Goal: Task Accomplishment & Management: Complete application form

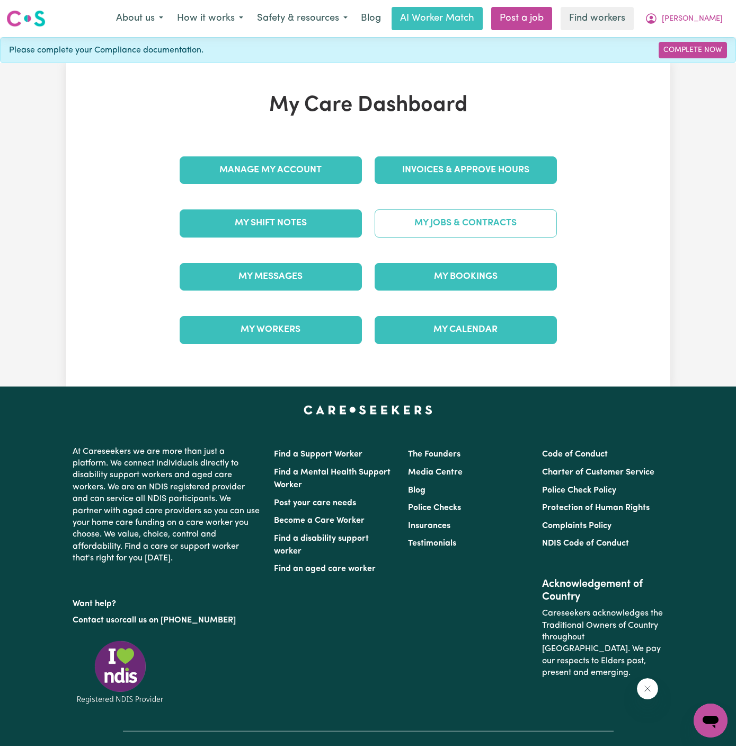
click at [503, 225] on link "My Jobs & Contracts" at bounding box center [466, 223] width 182 height 28
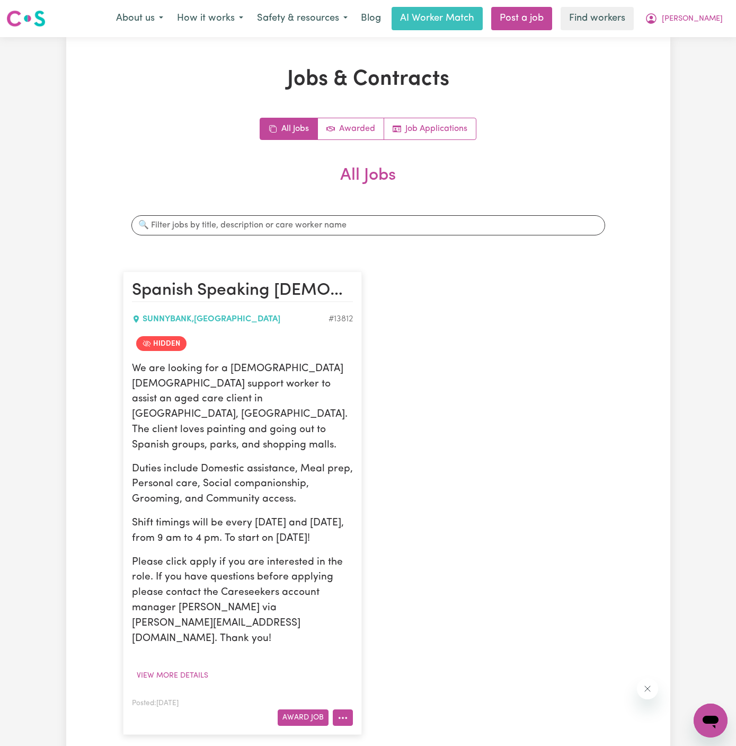
click at [343, 712] on icon "More options" at bounding box center [343, 717] width 11 height 11
click at [378, 577] on link "View/Edit Contract" at bounding box center [384, 587] width 103 height 21
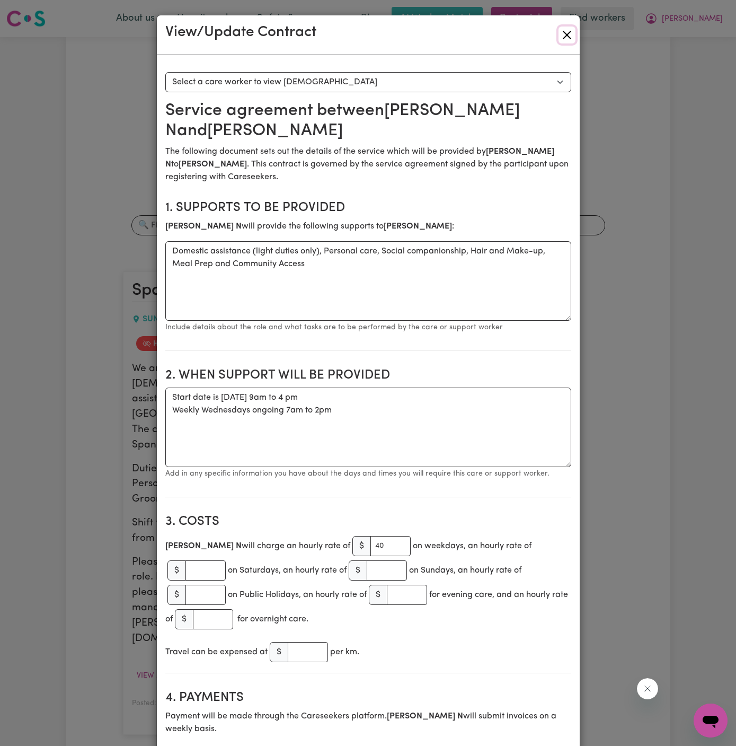
click at [566, 41] on button "Close" at bounding box center [567, 34] width 17 height 17
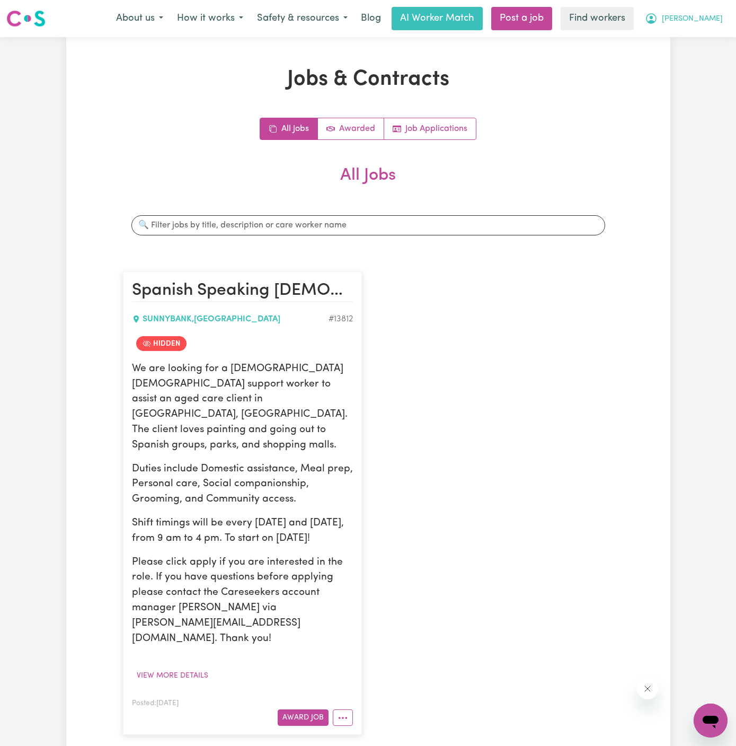
click at [712, 25] on button "[PERSON_NAME]" at bounding box center [684, 18] width 92 height 22
click at [712, 38] on link "My Dashboard" at bounding box center [687, 41] width 84 height 20
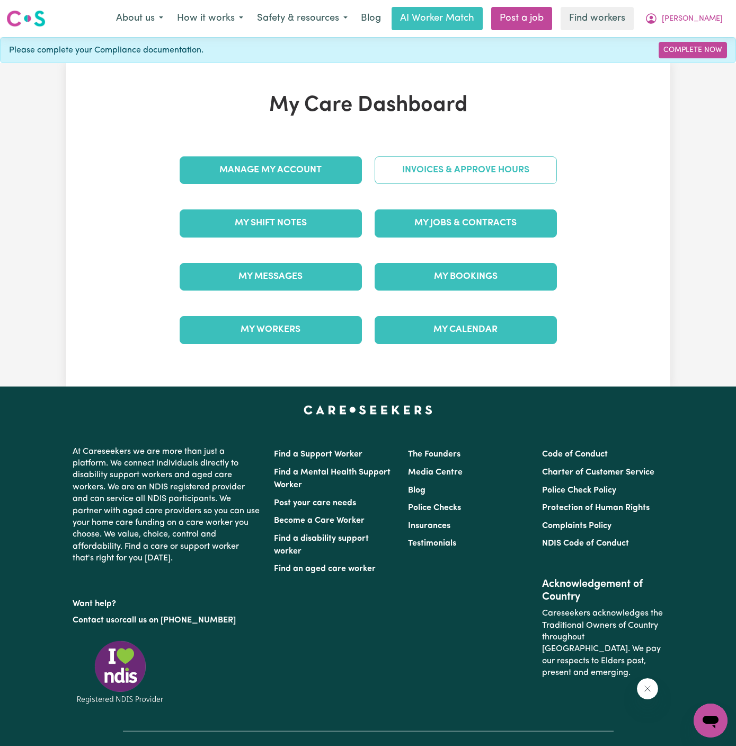
click at [477, 168] on link "Invoices & Approve Hours" at bounding box center [466, 170] width 182 height 28
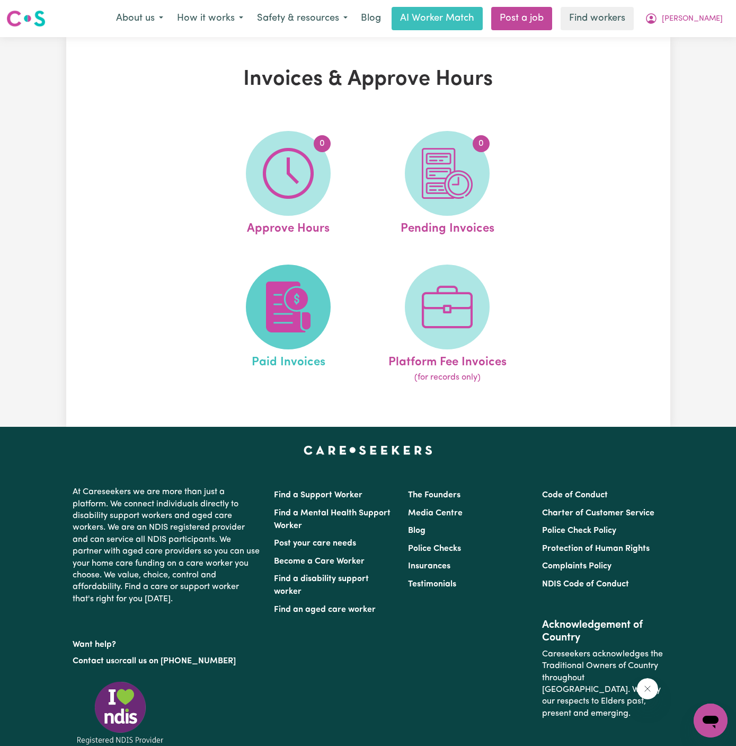
click at [297, 310] on img at bounding box center [288, 306] width 51 height 51
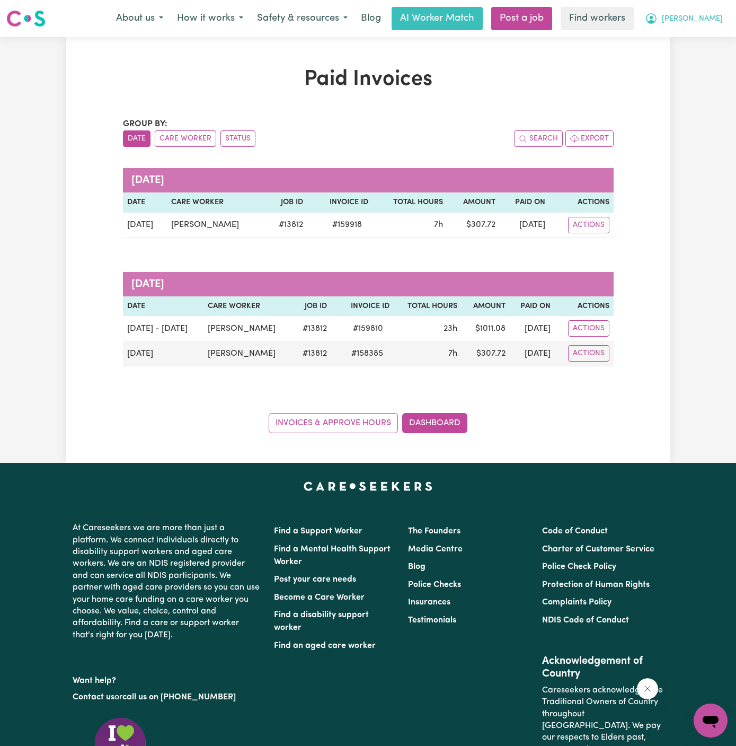
click at [704, 23] on span "[PERSON_NAME]" at bounding box center [692, 19] width 61 height 12
click at [701, 38] on link "My Dashboard" at bounding box center [687, 41] width 84 height 20
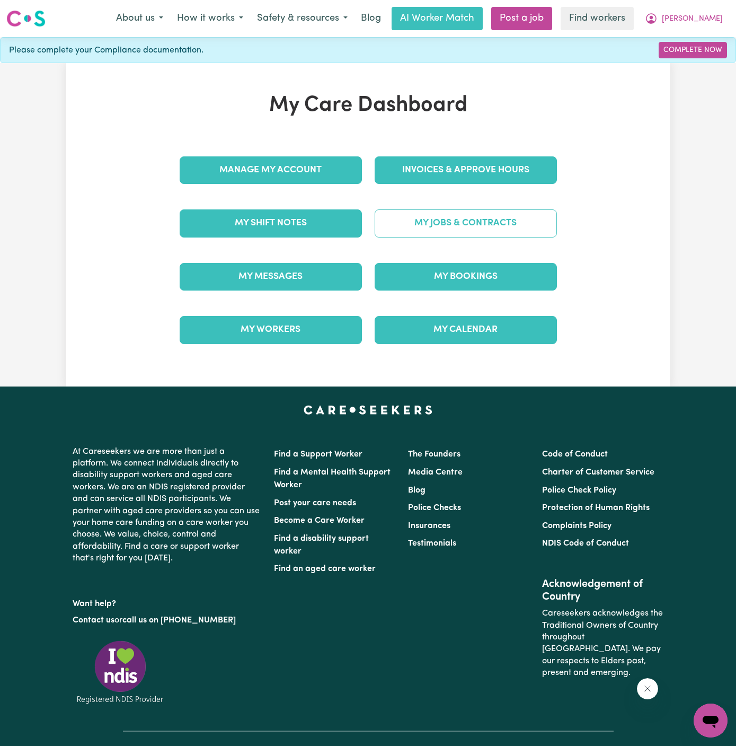
click at [465, 214] on link "My Jobs & Contracts" at bounding box center [466, 223] width 182 height 28
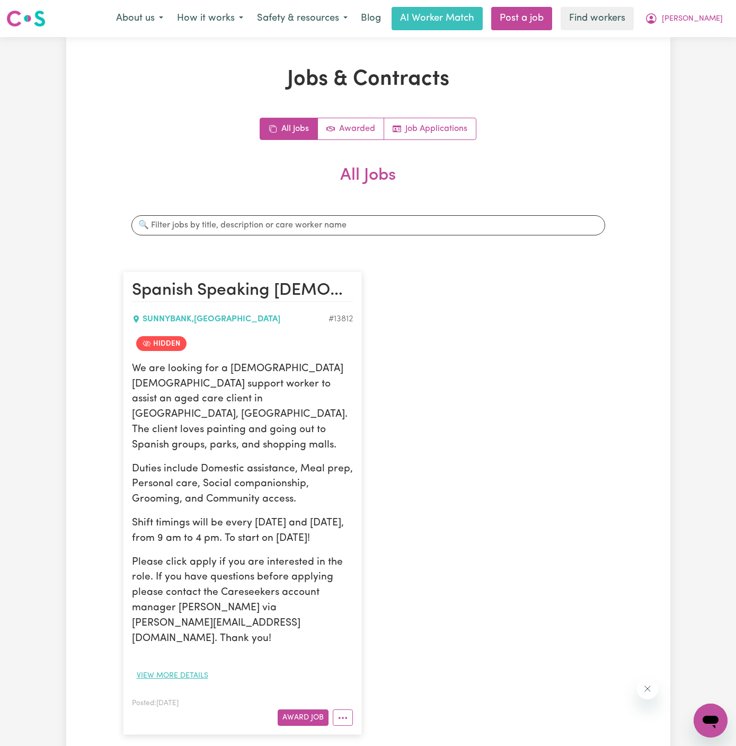
click at [182, 667] on button "View more details" at bounding box center [172, 675] width 81 height 16
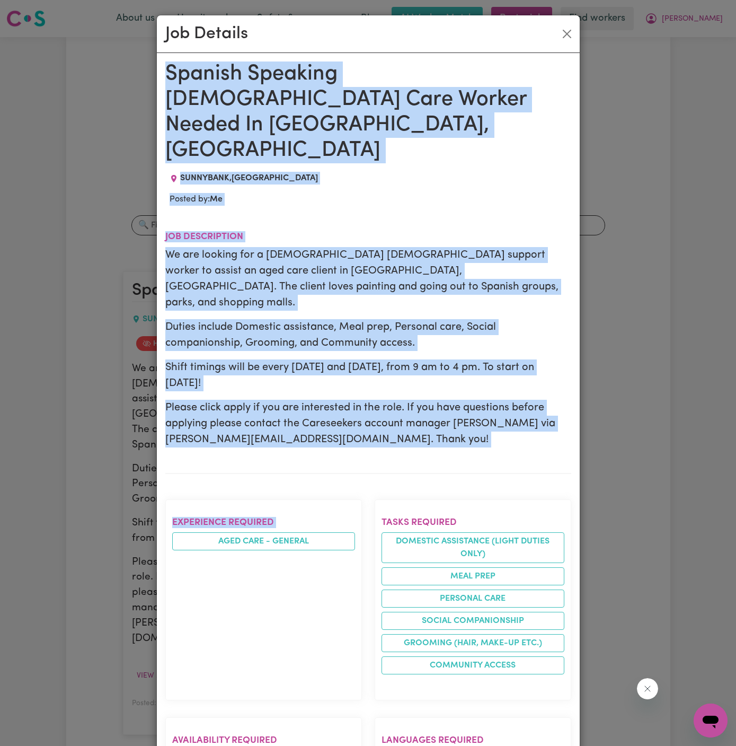
drag, startPoint x: 168, startPoint y: 89, endPoint x: 268, endPoint y: 745, distance: 663.6
click at [268, 745] on div "Spanish Speaking [DEMOGRAPHIC_DATA] Care Worker Needed In [GEOGRAPHIC_DATA], QL…" at bounding box center [368, 700] width 406 height 1279
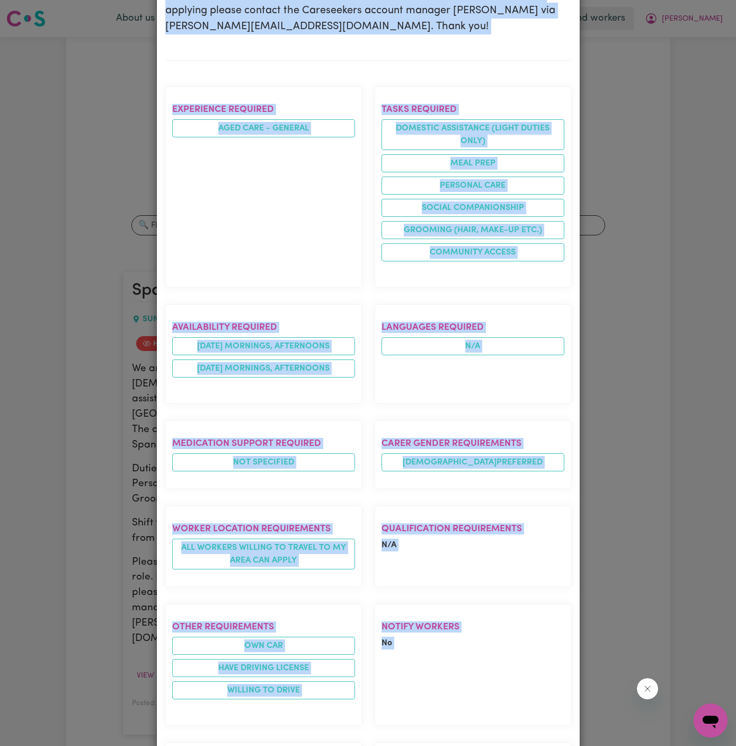
scroll to position [545, 0]
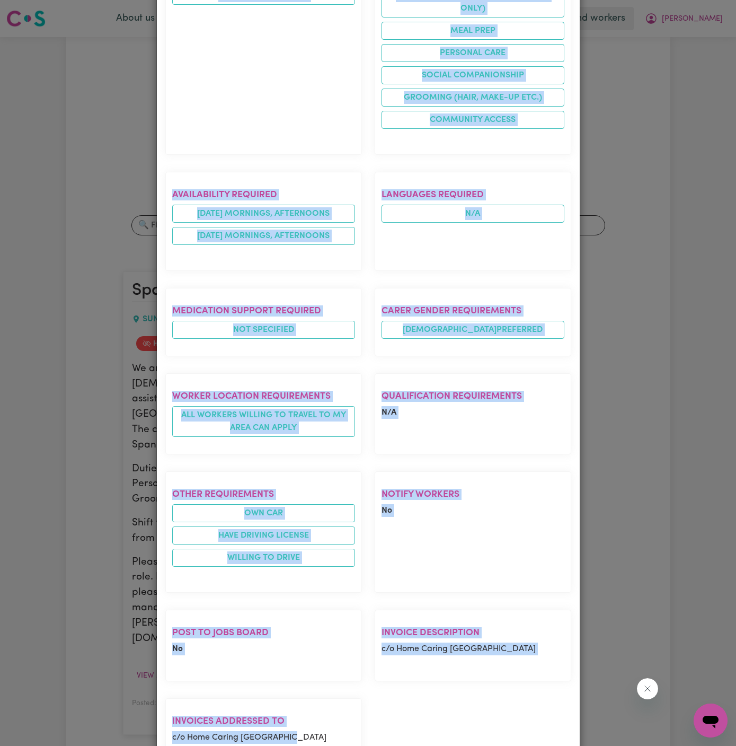
copy div "Spanish Speaking [DEMOGRAPHIC_DATA] Care Worker Needed In [GEOGRAPHIC_DATA], QL…"
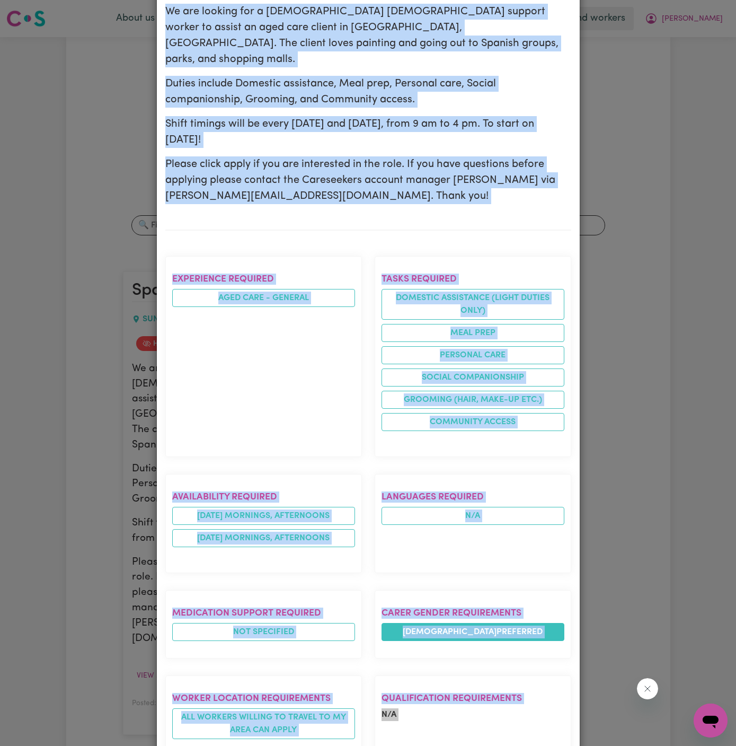
scroll to position [0, 0]
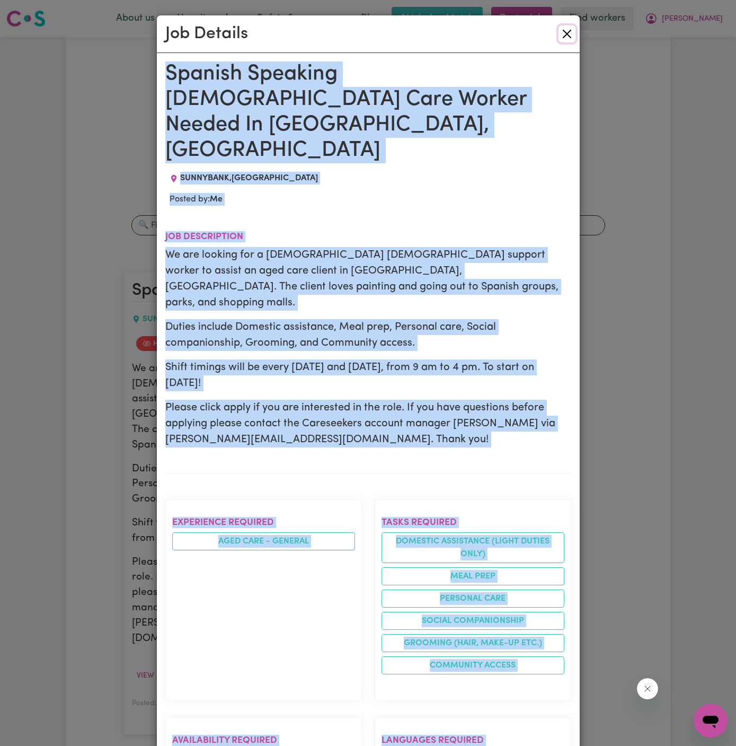
click at [565, 37] on button "Close" at bounding box center [567, 33] width 17 height 17
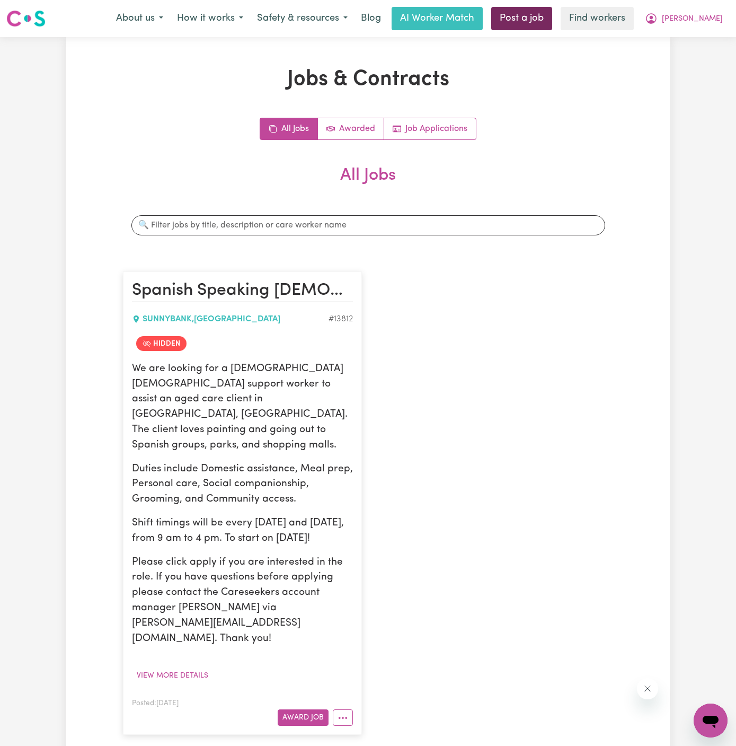
click at [552, 21] on link "Post a job" at bounding box center [521, 18] width 61 height 23
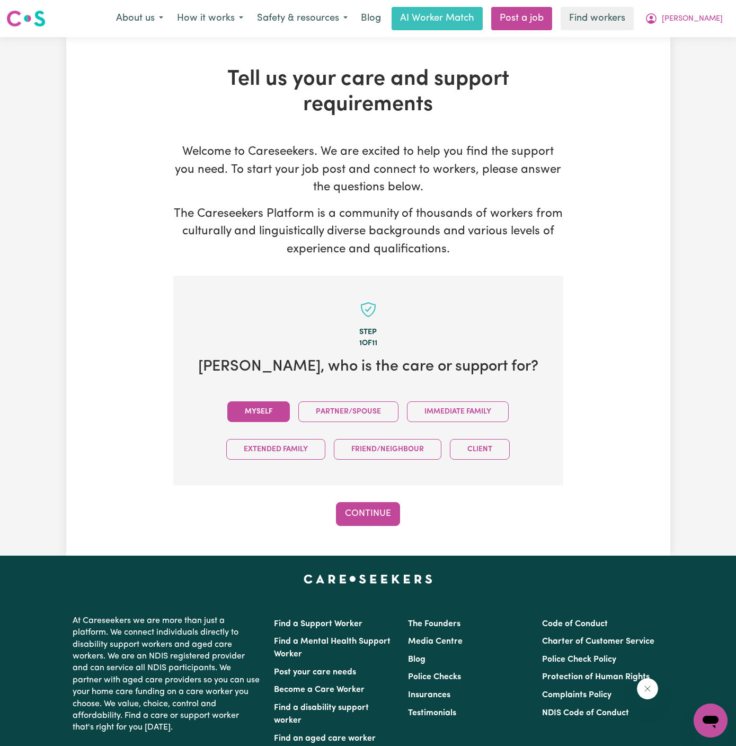
click at [265, 410] on button "Myself" at bounding box center [258, 411] width 63 height 21
click at [382, 509] on button "Continue" at bounding box center [368, 513] width 64 height 23
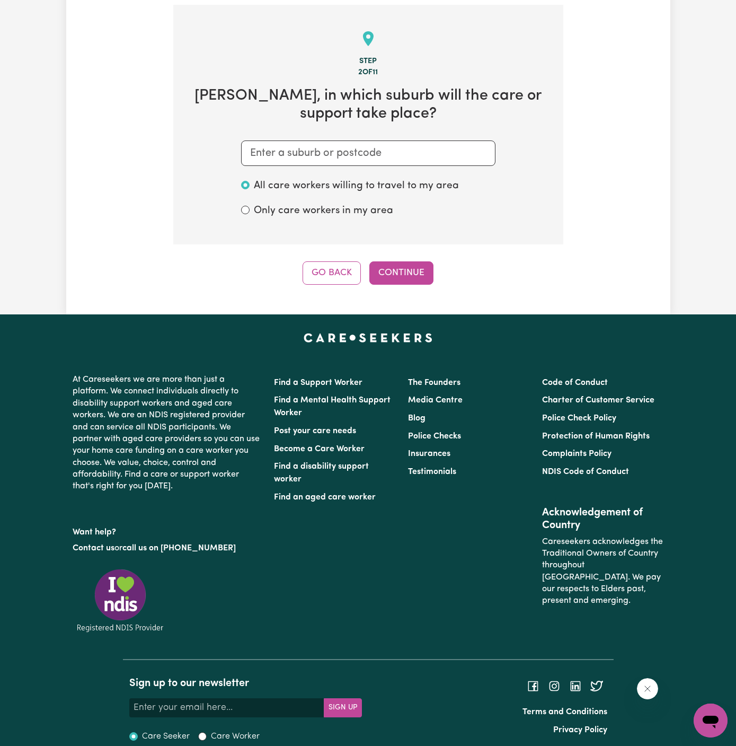
scroll to position [275, 0]
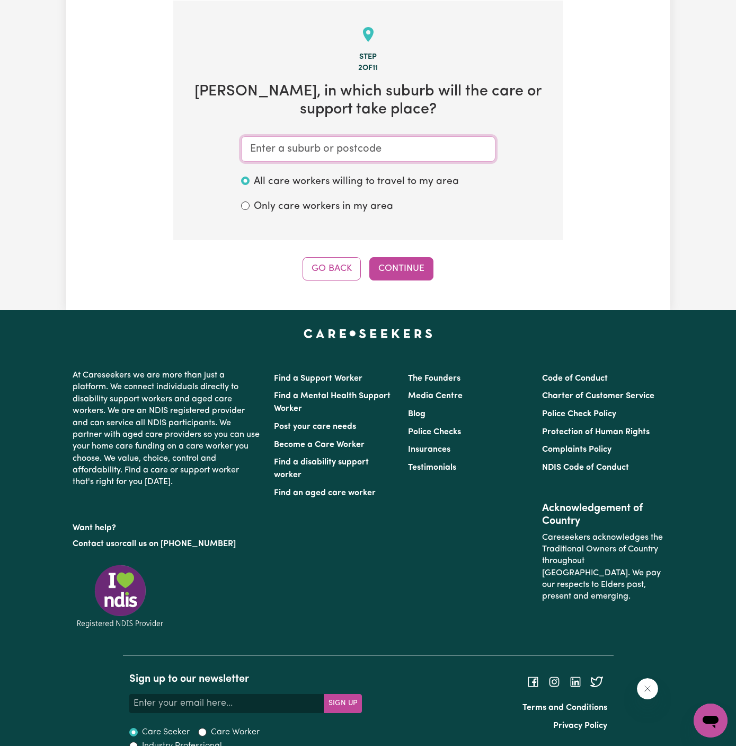
click at [440, 152] on input "text" at bounding box center [368, 148] width 254 height 25
paste input "Sunnybank"
type input "Sunnybank"
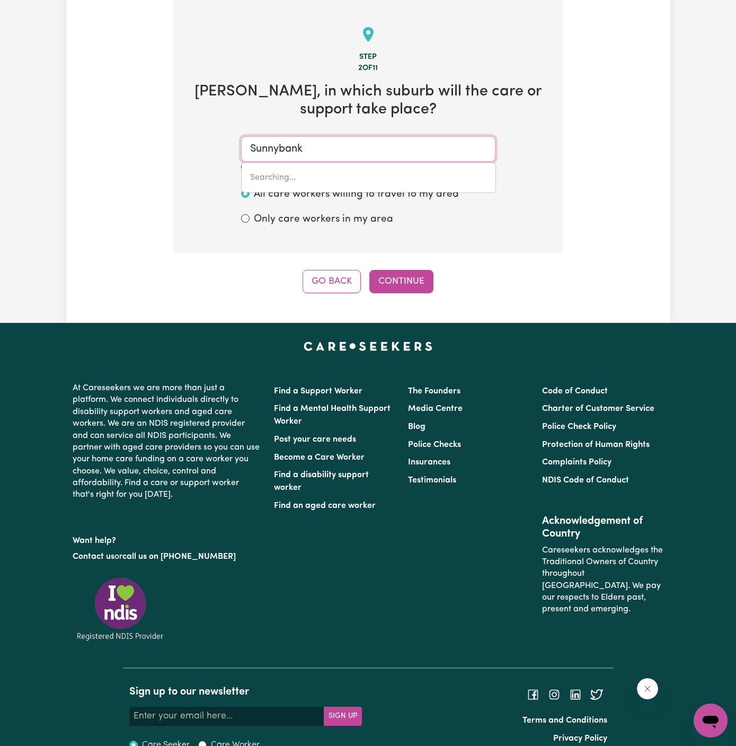
type input "[GEOGRAPHIC_DATA], [GEOGRAPHIC_DATA], 4109"
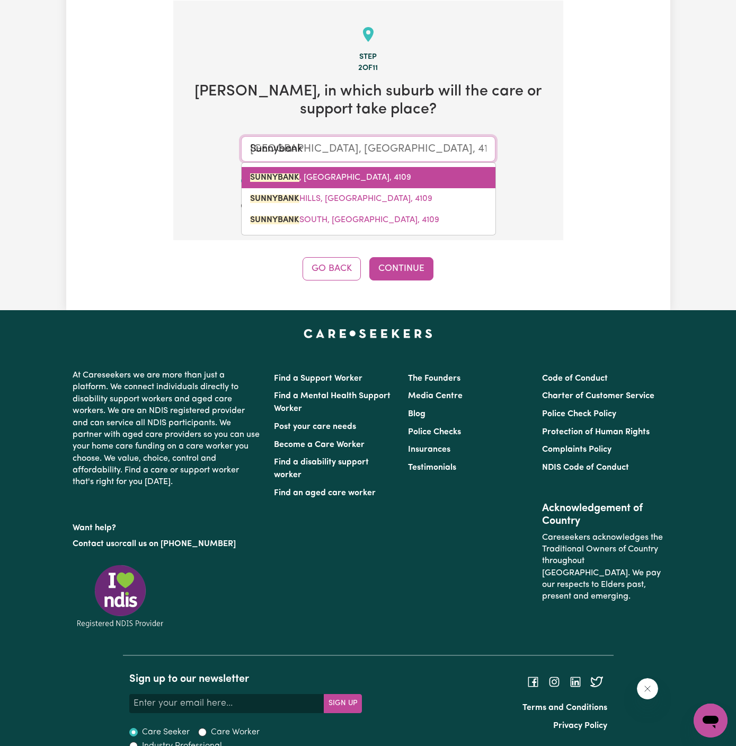
click at [354, 176] on span "[GEOGRAPHIC_DATA] , [GEOGRAPHIC_DATA], 4109" at bounding box center [330, 177] width 161 height 8
type input "[GEOGRAPHIC_DATA], [GEOGRAPHIC_DATA], 4109"
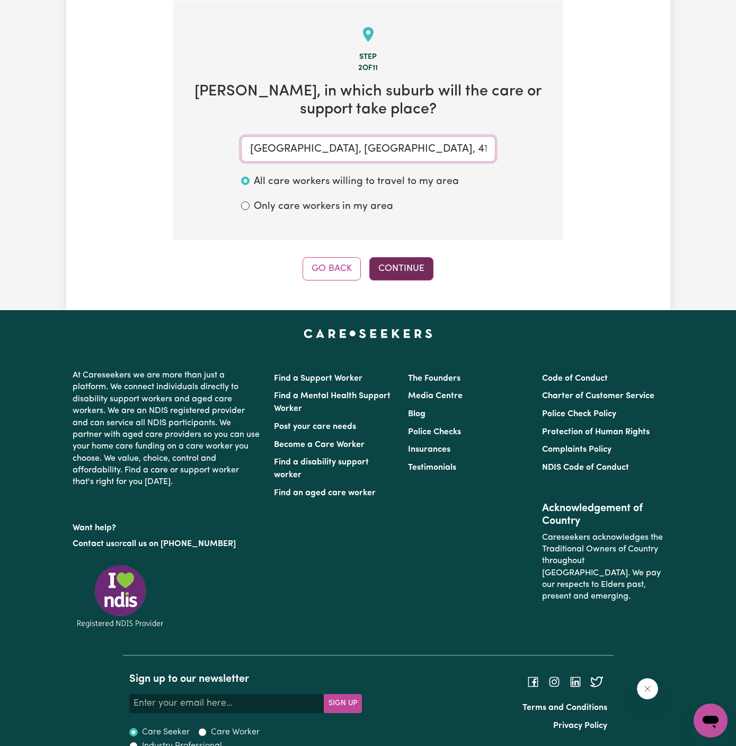
type input "[GEOGRAPHIC_DATA], [GEOGRAPHIC_DATA], 4109"
click at [394, 258] on button "Continue" at bounding box center [401, 268] width 64 height 23
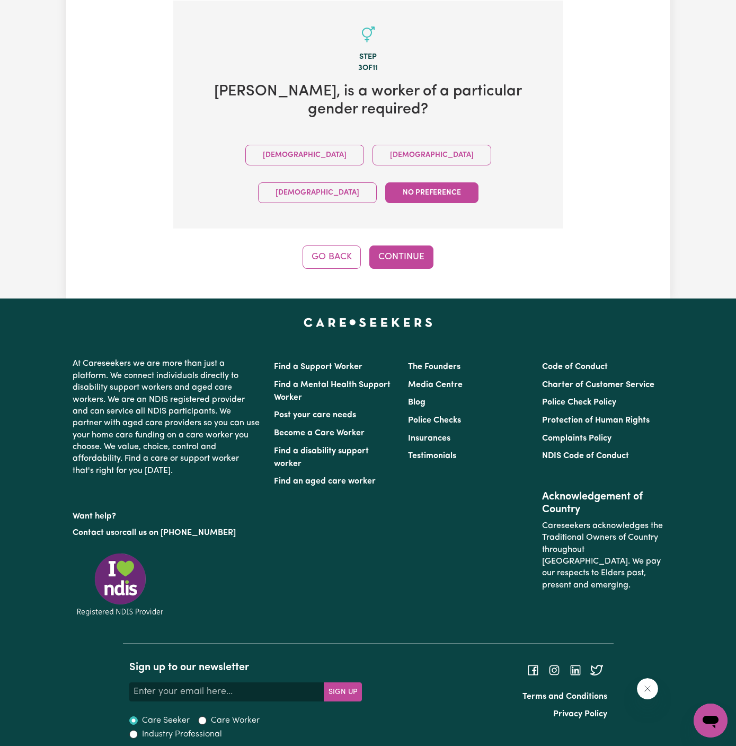
scroll to position [245, 0]
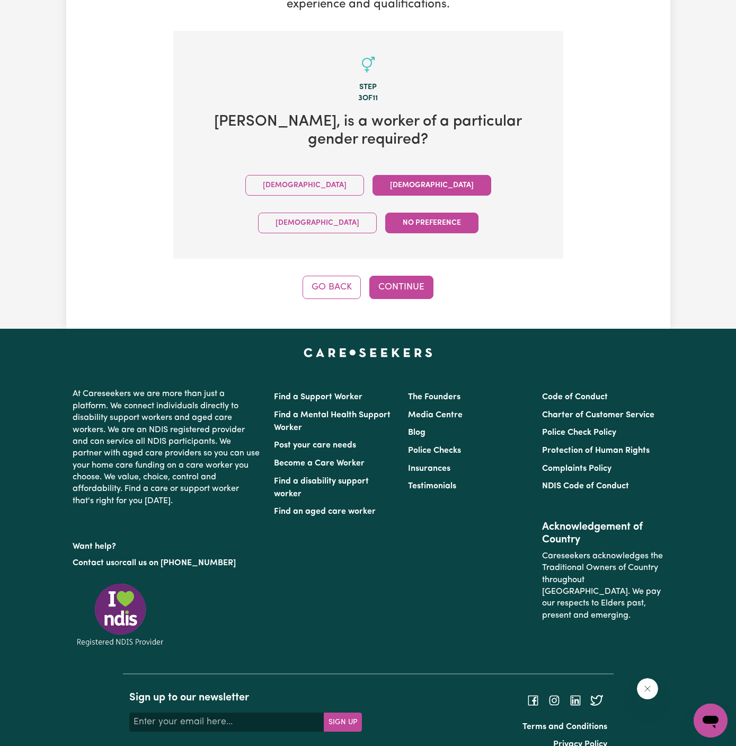
click at [373, 190] on button "[DEMOGRAPHIC_DATA]" at bounding box center [432, 185] width 119 height 21
click at [386, 276] on button "Continue" at bounding box center [401, 287] width 64 height 23
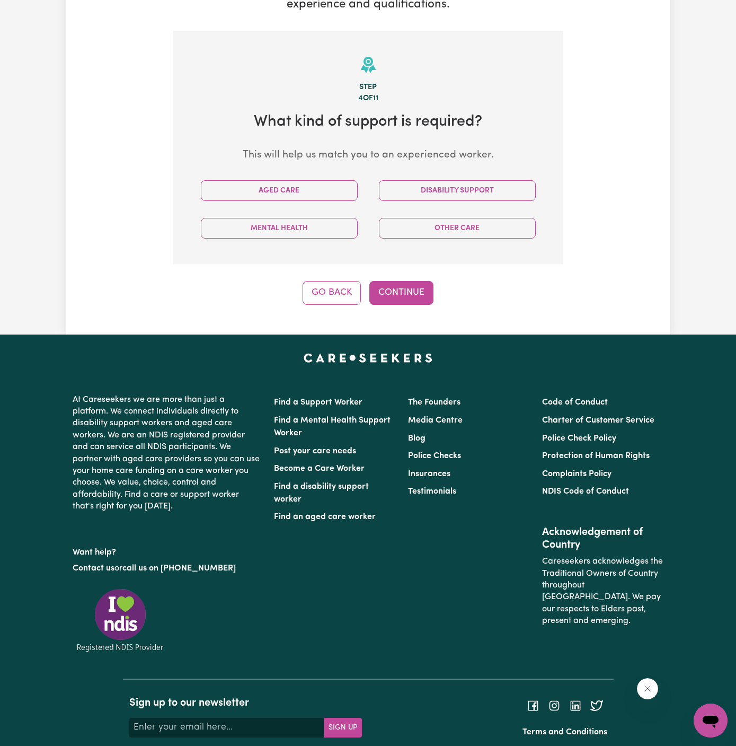
scroll to position [275, 0]
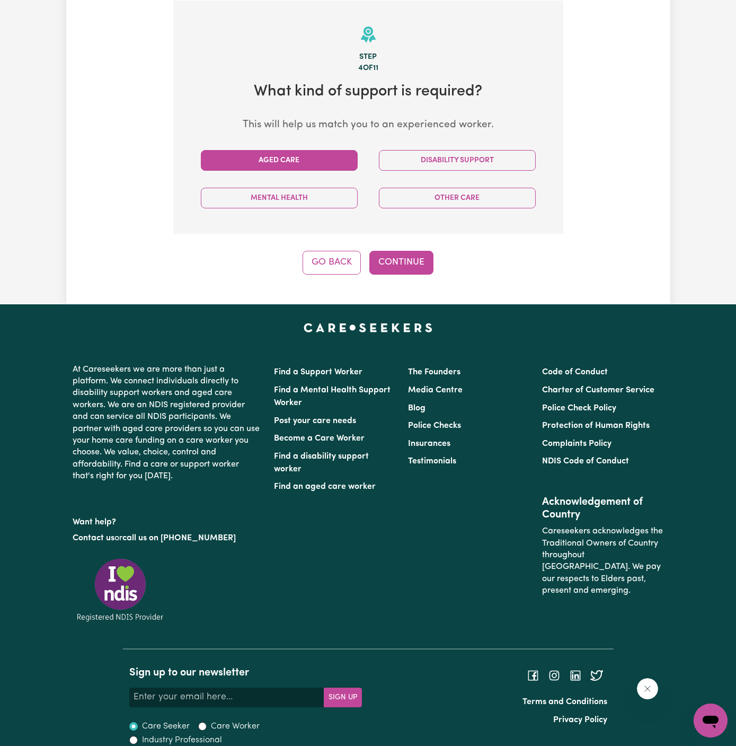
click at [315, 158] on button "Aged Care" at bounding box center [279, 160] width 157 height 21
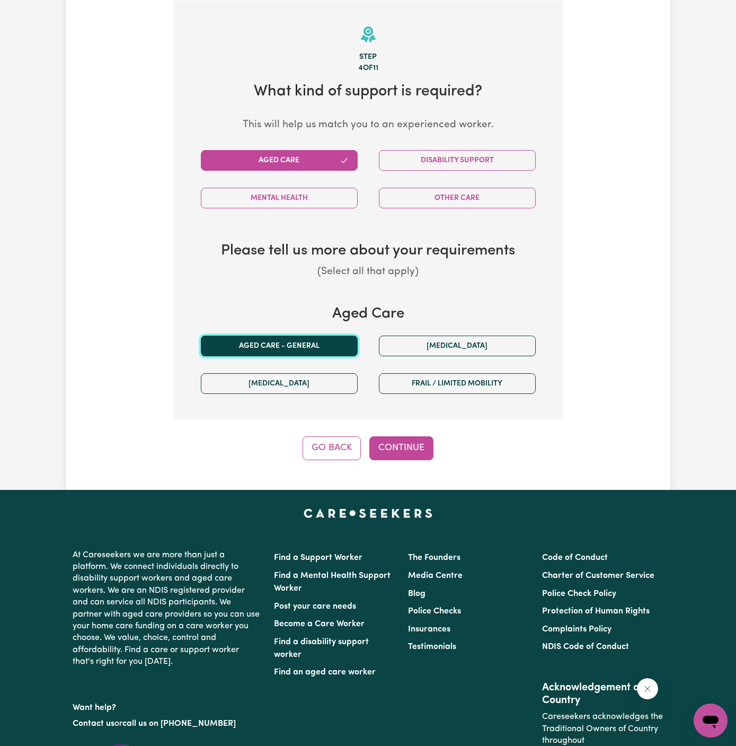
click at [328, 335] on button "Aged care - General" at bounding box center [279, 345] width 157 height 21
click at [401, 468] on div "Tell us your care and support requirements Welcome to Careseekers. We are excit…" at bounding box center [368, 126] width 604 height 728
click at [409, 440] on button "Continue" at bounding box center [401, 447] width 64 height 23
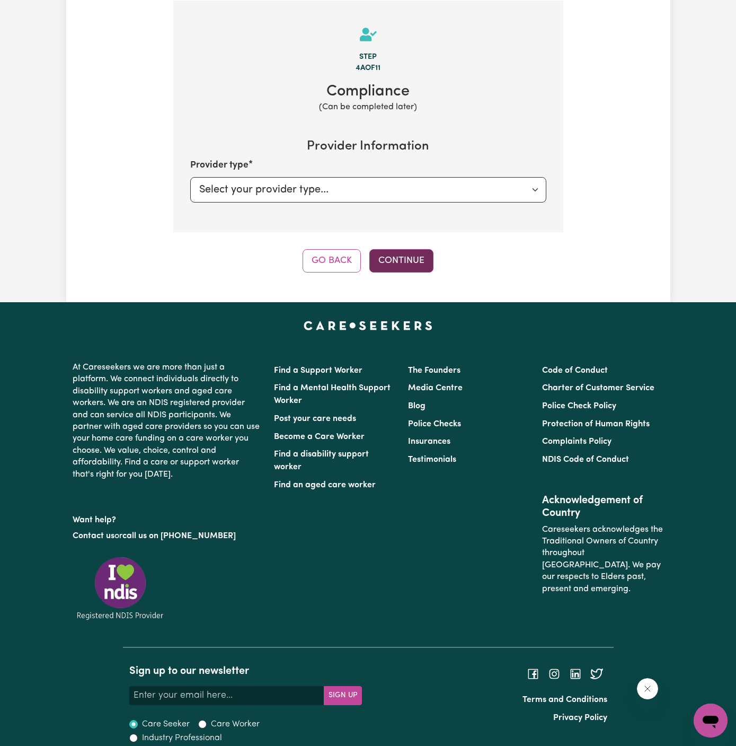
click at [405, 270] on button "Continue" at bounding box center [401, 260] width 64 height 23
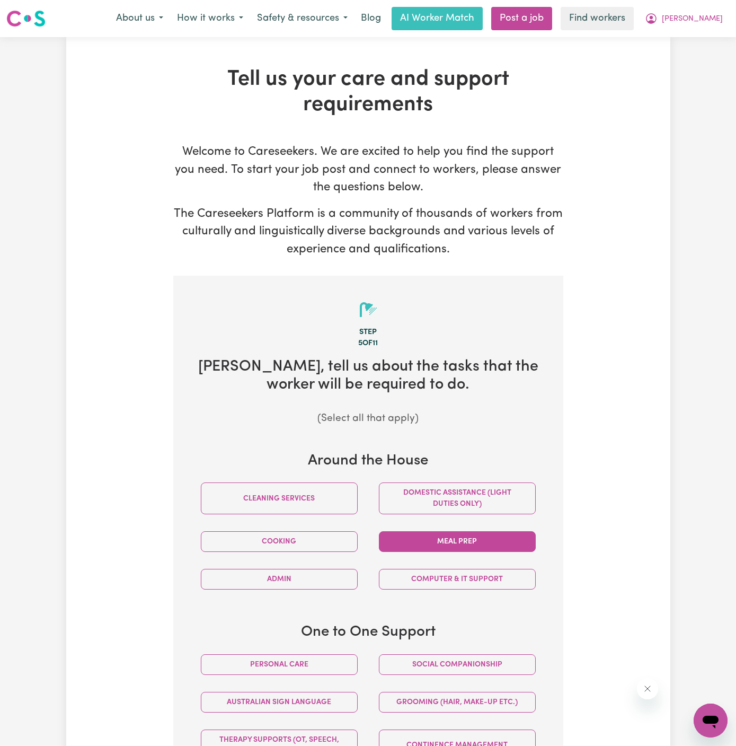
click at [457, 547] on button "Meal prep" at bounding box center [457, 541] width 157 height 21
click at [471, 485] on button "Domestic assistance (light duties only)" at bounding box center [457, 498] width 157 height 32
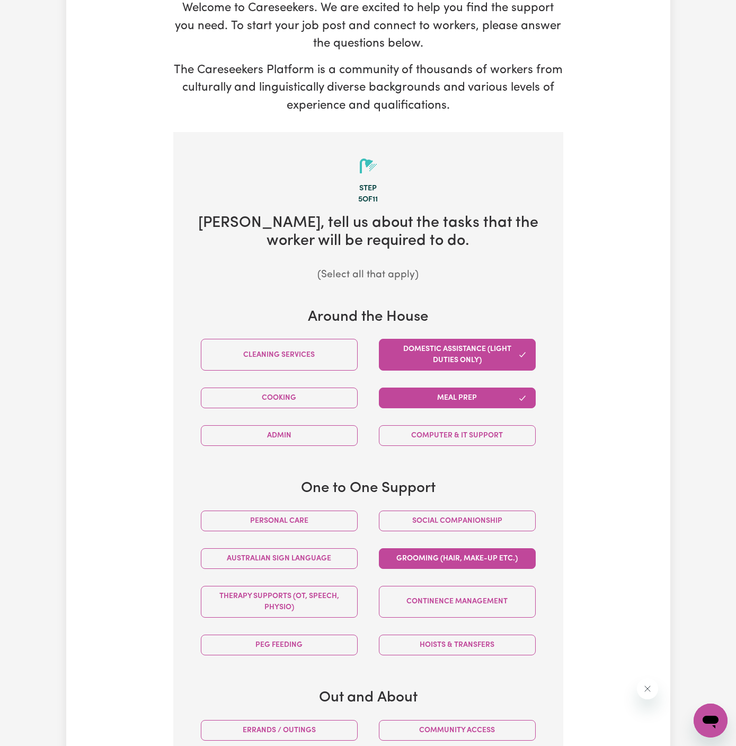
scroll to position [155, 0]
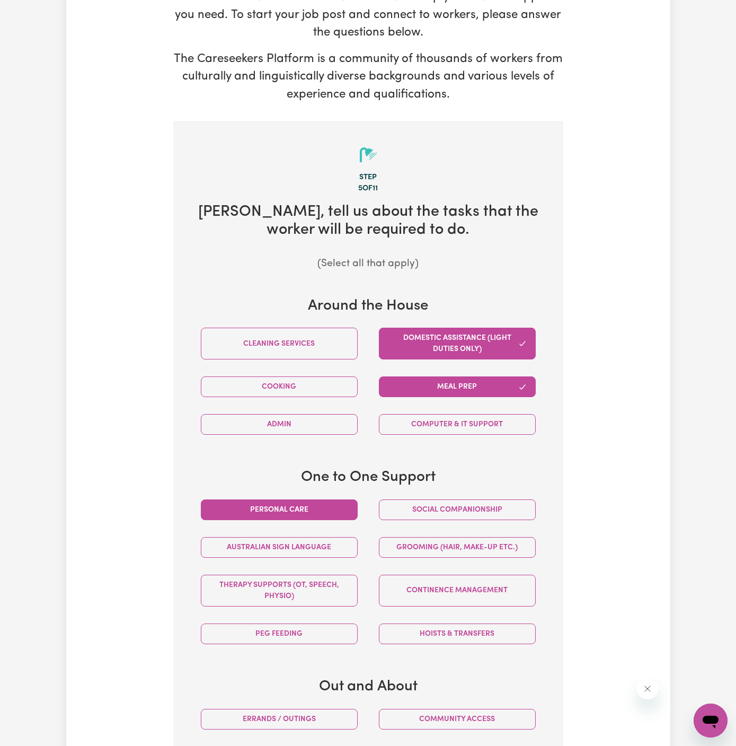
click at [334, 518] on button "Personal care" at bounding box center [279, 509] width 157 height 21
click at [437, 518] on button "Social companionship" at bounding box center [457, 509] width 157 height 21
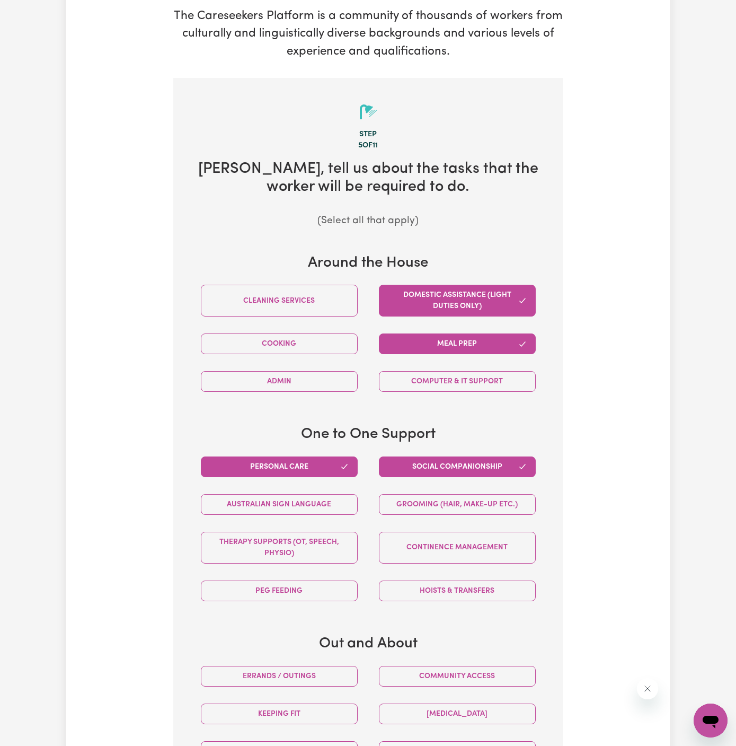
scroll to position [271, 0]
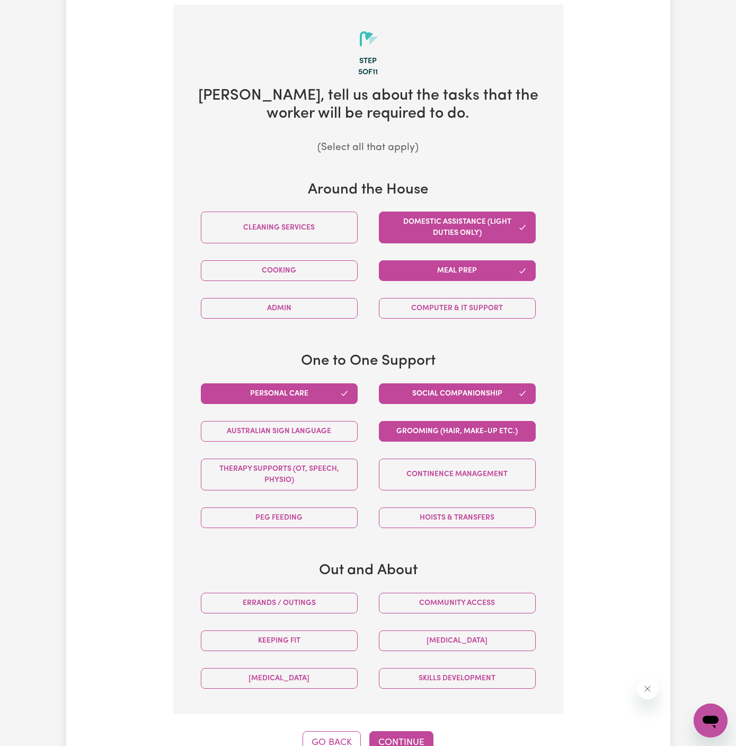
click at [440, 429] on button "Grooming (hair, make-up etc.)" at bounding box center [457, 431] width 157 height 21
click at [471, 611] on div "Community access" at bounding box center [457, 603] width 178 height 38
click at [451, 599] on button "Community access" at bounding box center [457, 602] width 157 height 21
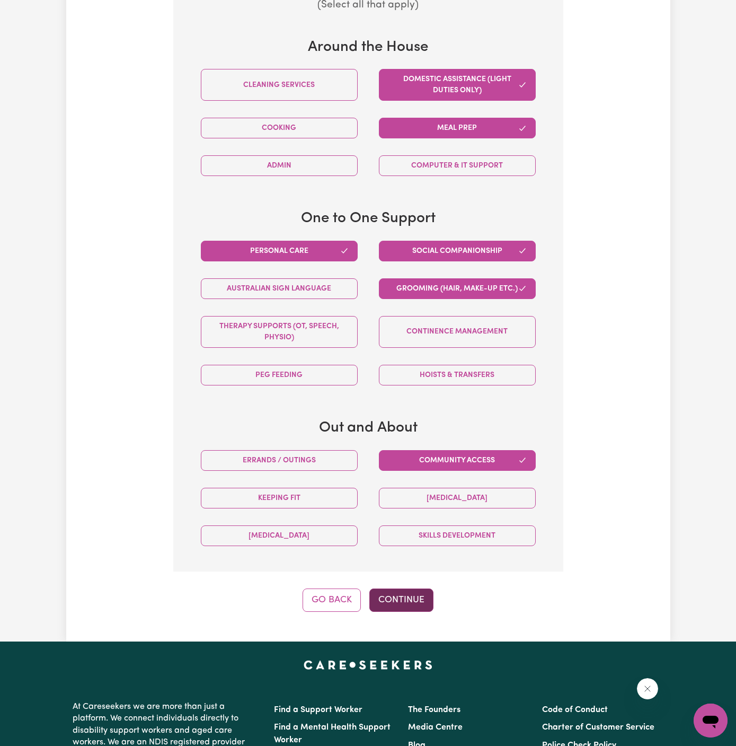
click at [402, 595] on button "Continue" at bounding box center [401, 599] width 64 height 23
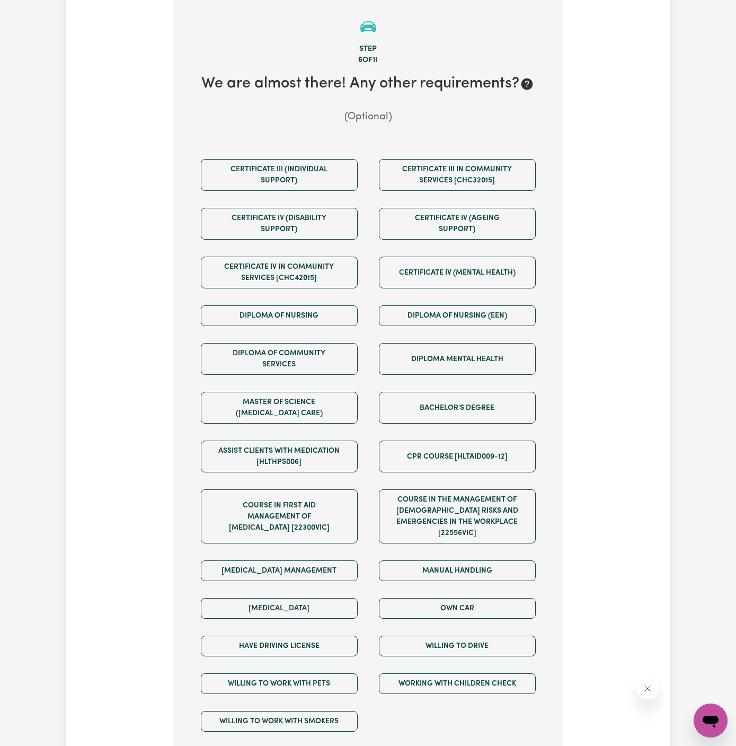
scroll to position [275, 0]
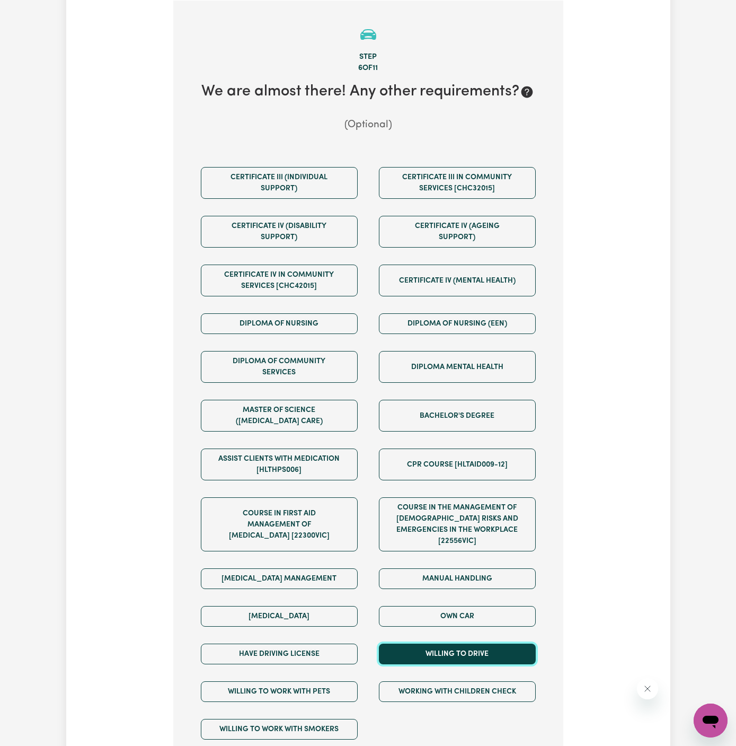
click at [508, 643] on button "Willing to drive" at bounding box center [457, 653] width 157 height 21
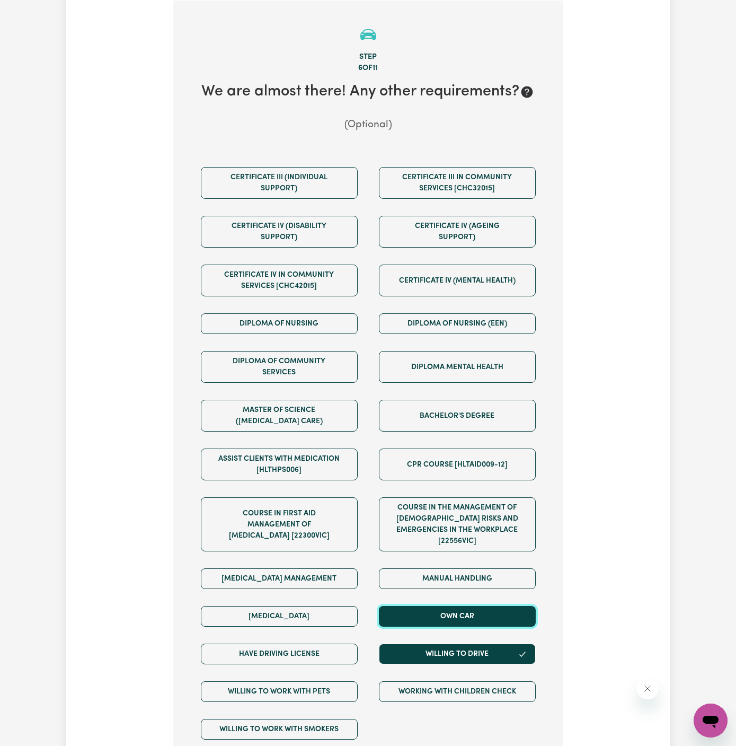
click at [508, 611] on button "Own Car" at bounding box center [457, 616] width 157 height 21
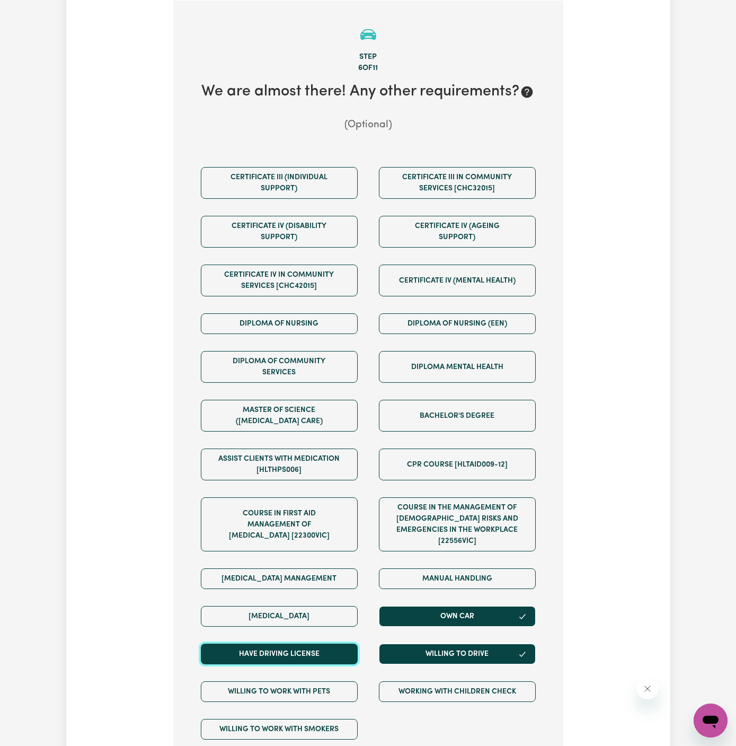
click at [328, 643] on button "Have driving license" at bounding box center [279, 653] width 157 height 21
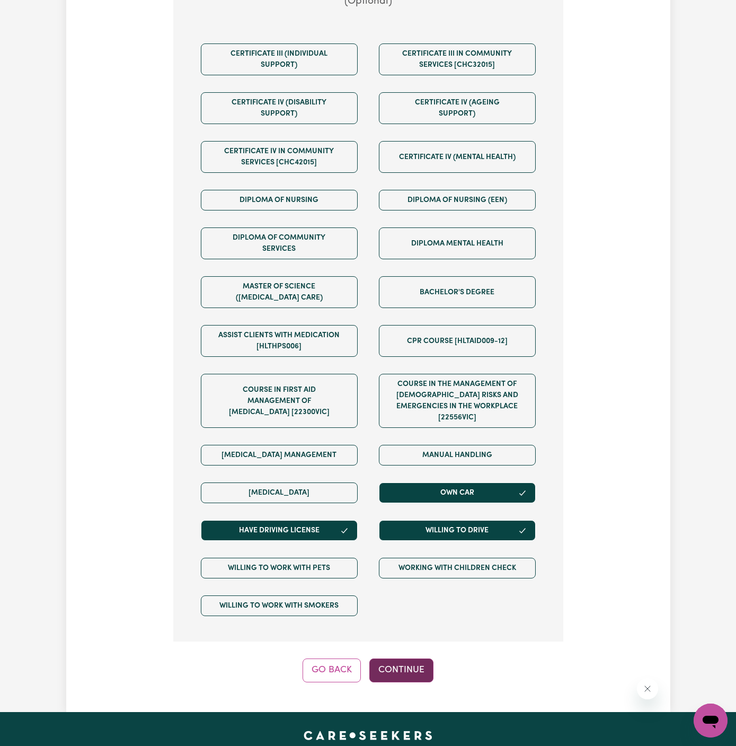
click at [398, 658] on button "Continue" at bounding box center [401, 669] width 64 height 23
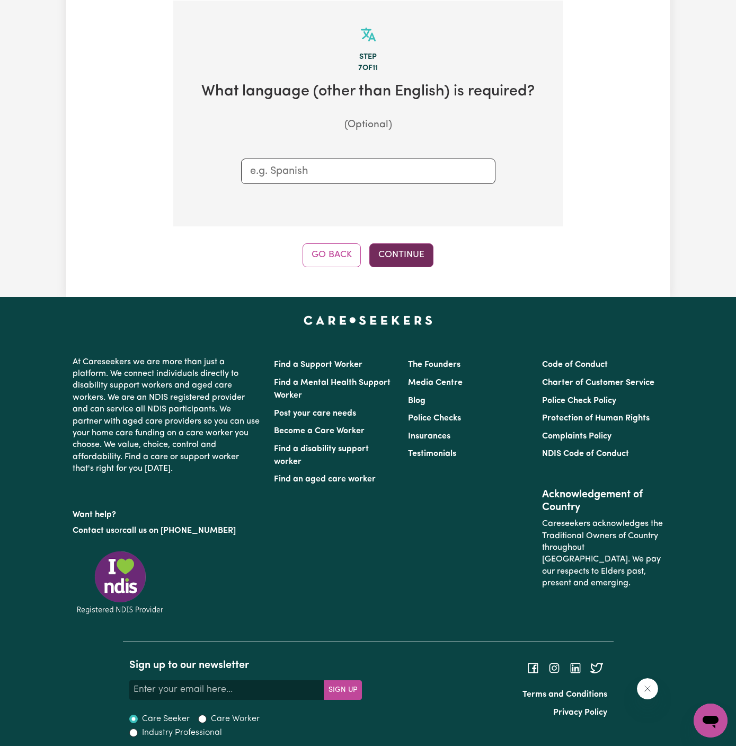
click at [402, 245] on button "Continue" at bounding box center [401, 254] width 64 height 23
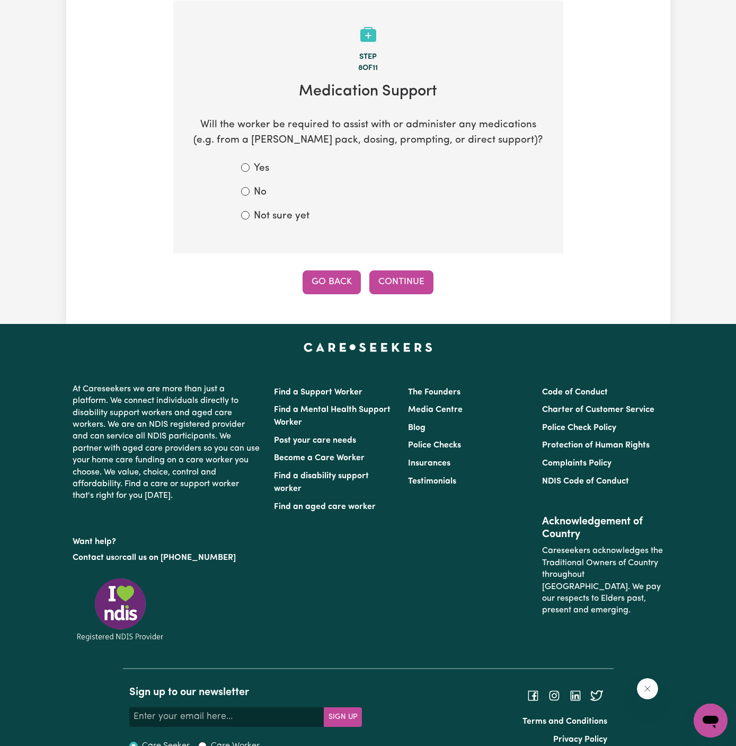
click at [343, 282] on button "Go Back" at bounding box center [332, 281] width 58 height 23
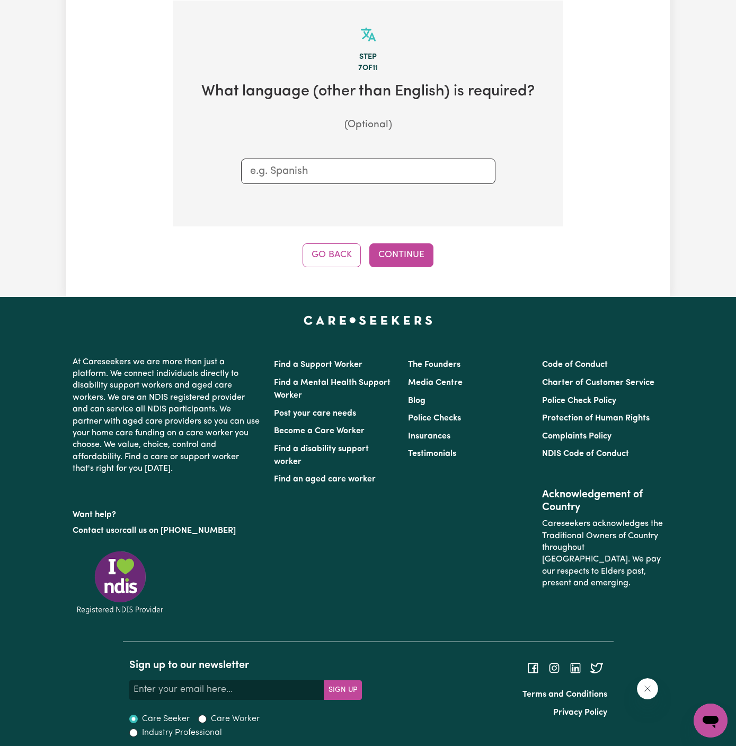
click at [338, 171] on input "text" at bounding box center [368, 171] width 236 height 16
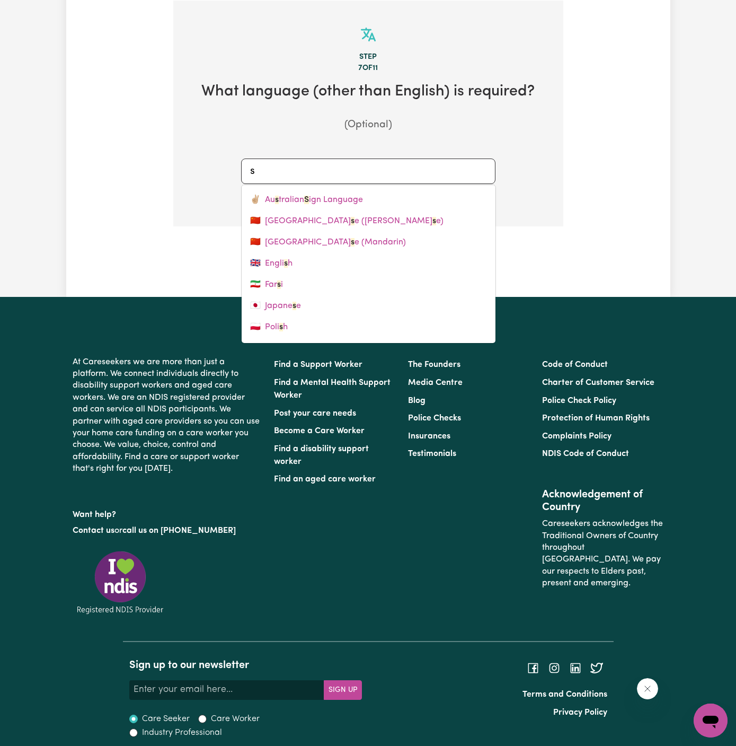
type input "s"
click at [552, 188] on section "Step 7 of 11 What language (other than English) is required? (Optional) s ✌🏼 Au…" at bounding box center [368, 114] width 390 height 226
click at [316, 172] on input "s" at bounding box center [368, 171] width 236 height 16
click at [519, 171] on div "✌🏼 Australian Sign Language 🇦🇪 Arabic 🇦🇲 Armenian 🇮🇳 Bengali 🇨🇳 Chinese (Canton…" at bounding box center [368, 170] width 305 height 25
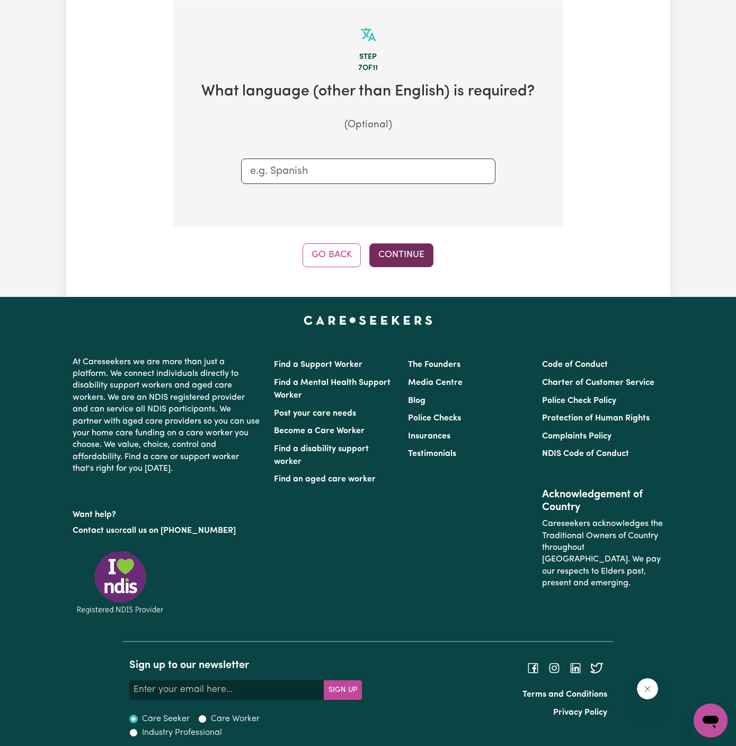
click at [415, 258] on button "Continue" at bounding box center [401, 254] width 64 height 23
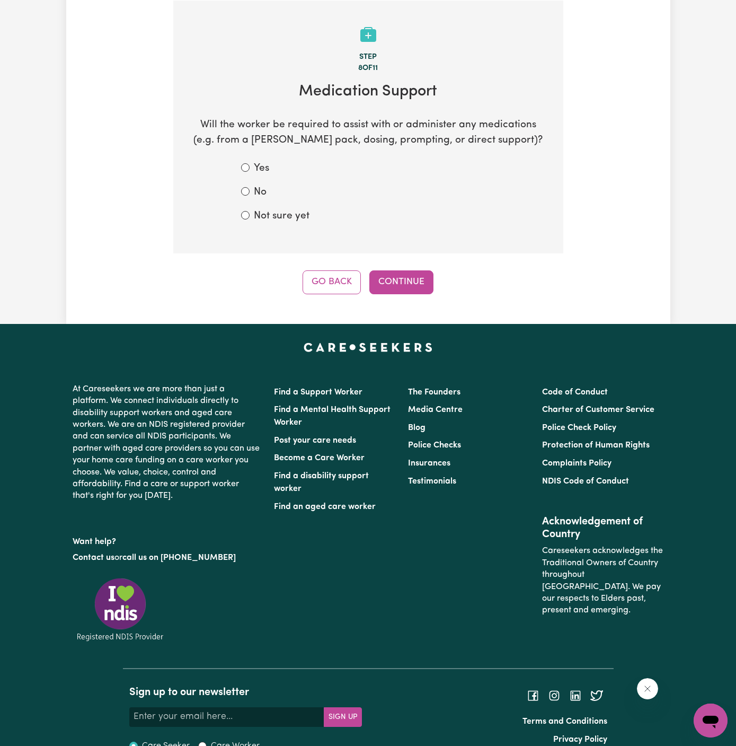
click at [270, 216] on label "Not sure yet" at bounding box center [282, 216] width 56 height 15
click at [250, 216] on input "Not sure yet" at bounding box center [245, 215] width 8 height 8
radio input "true"
click at [409, 278] on button "Continue" at bounding box center [401, 281] width 64 height 23
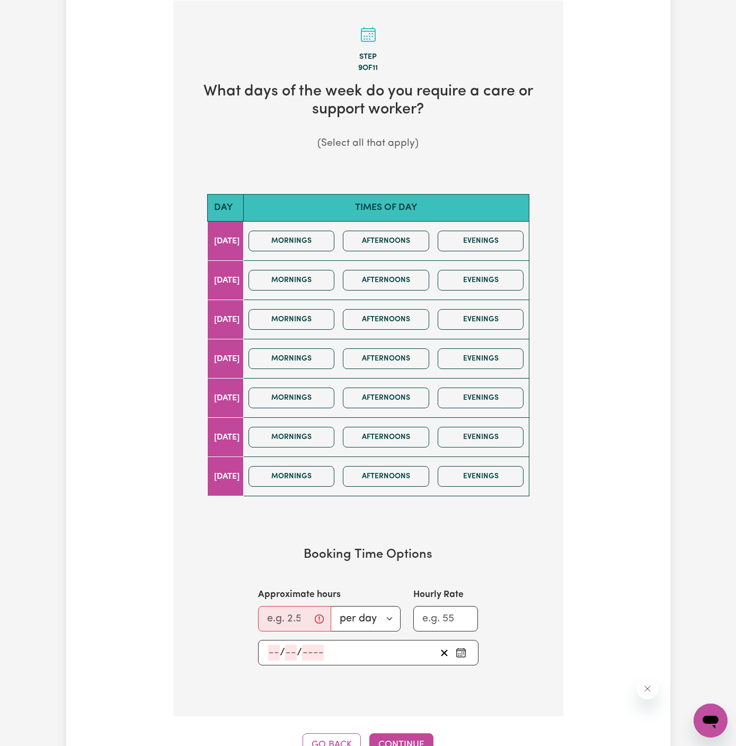
click at [324, 444] on div "Mornings Afternoons Evenings" at bounding box center [386, 437] width 284 height 38
click at [324, 446] on div "Mornings Afternoons Evenings" at bounding box center [386, 437] width 284 height 38
click at [397, 432] on button "Afternoons" at bounding box center [386, 437] width 86 height 21
click at [500, 432] on button "Evenings" at bounding box center [481, 437] width 86 height 21
click at [283, 611] on input "Approximate hours" at bounding box center [294, 618] width 73 height 25
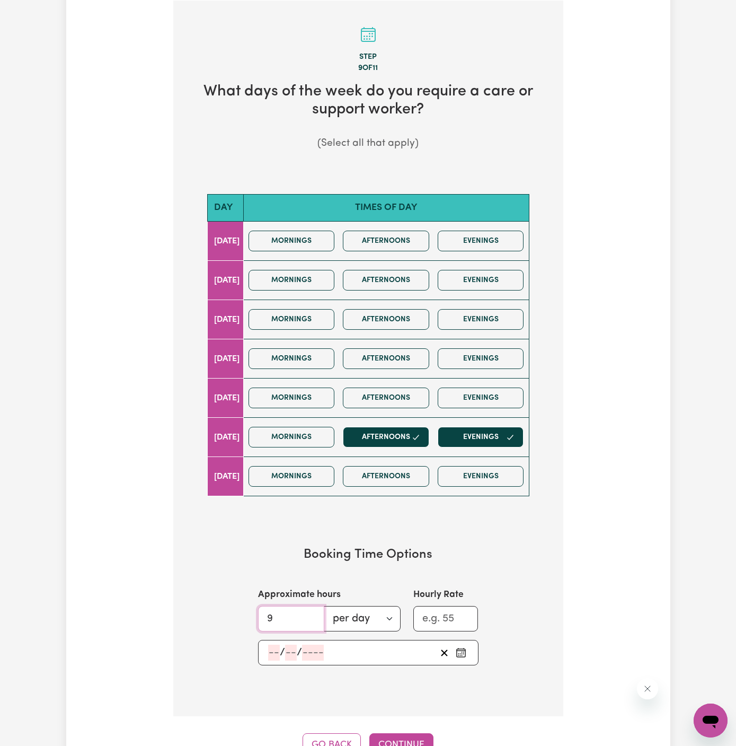
type input "9"
click at [272, 648] on input "number" at bounding box center [274, 652] width 12 height 16
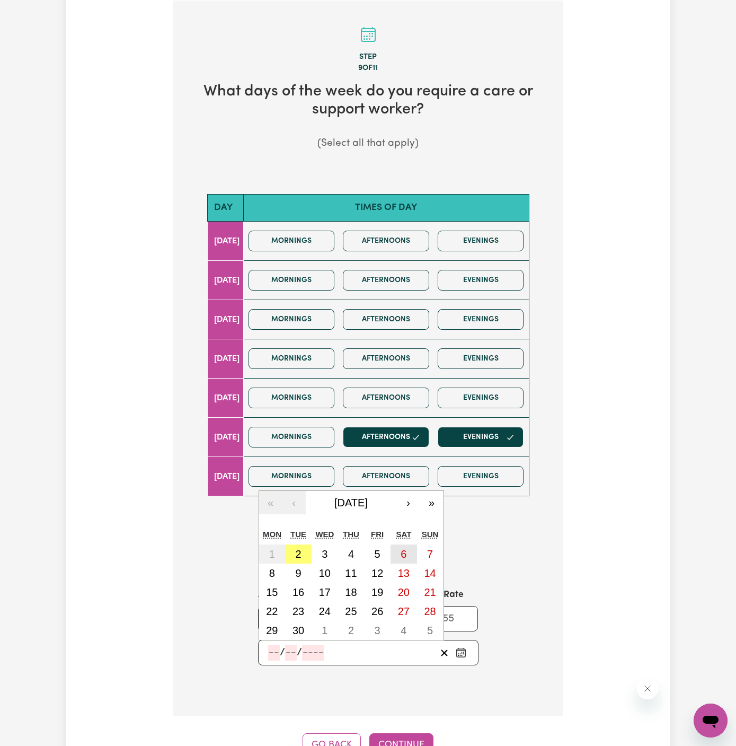
click at [402, 552] on abbr "6" at bounding box center [404, 554] width 6 height 12
type input "[DATE]"
type input "6"
type input "9"
type input "2025"
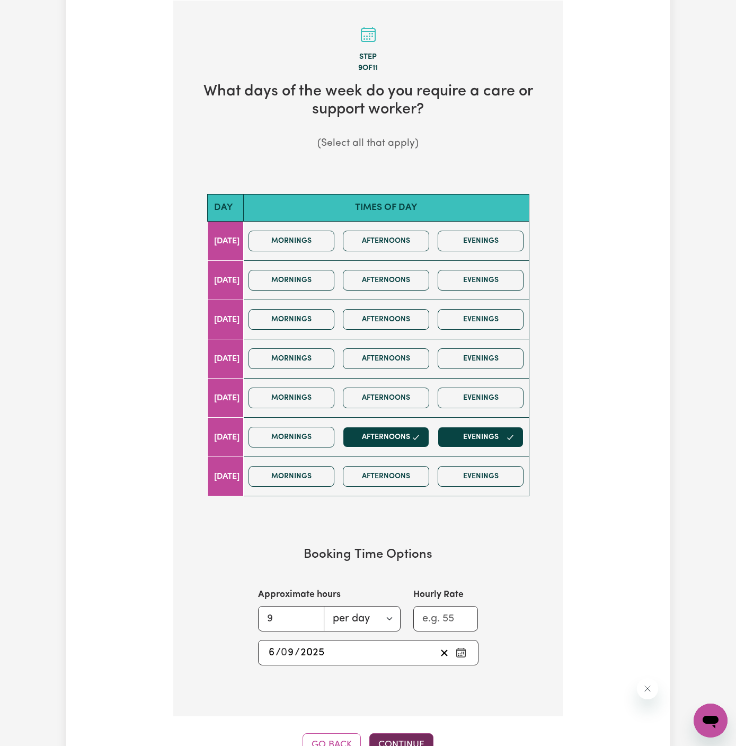
click at [404, 734] on button "Continue" at bounding box center [401, 744] width 64 height 23
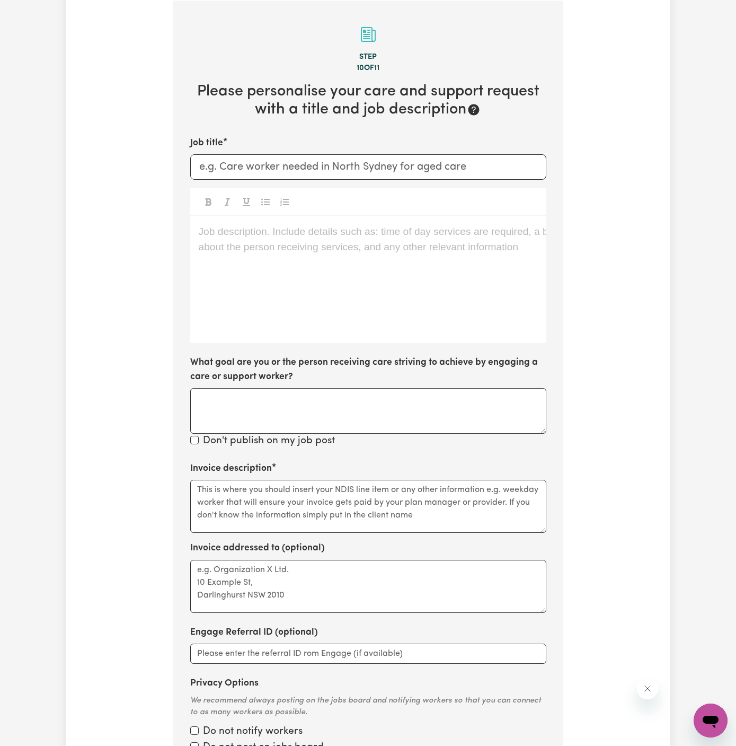
click at [423, 245] on div "Job description. Include details such as: time of day services are required, a …" at bounding box center [368, 279] width 356 height 127
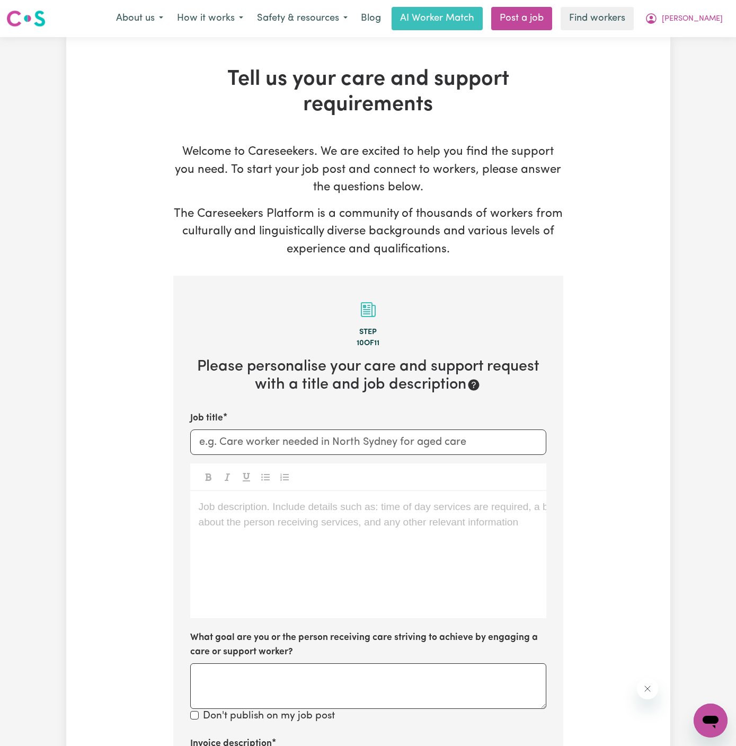
click at [313, 518] on div "Job description. Include details such as: time of day services are required, a …" at bounding box center [368, 554] width 356 height 127
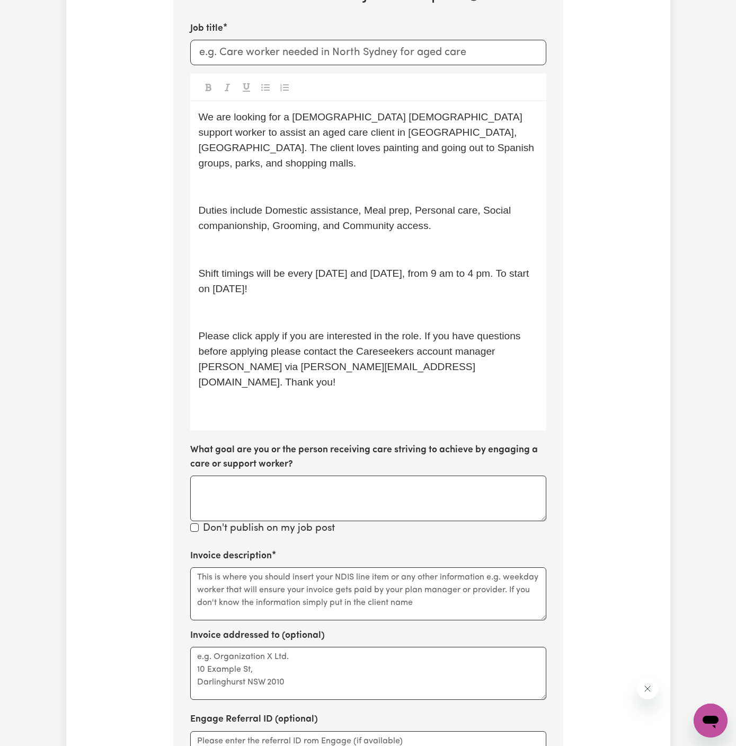
scroll to position [391, 0]
